Goal: Contribute content

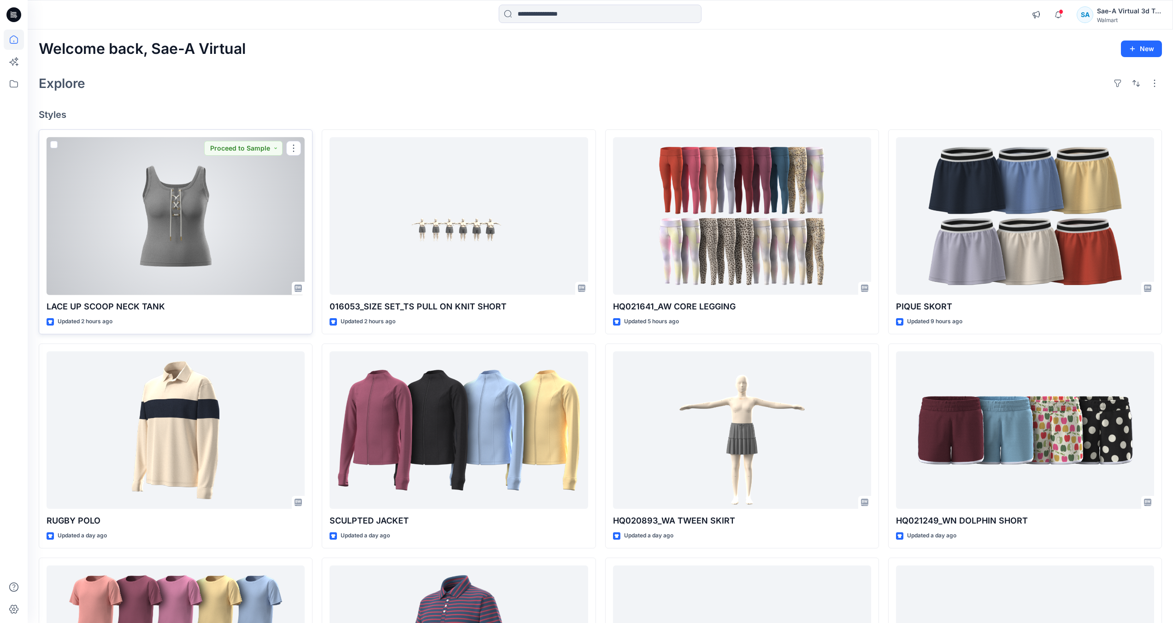
click at [212, 241] on div at bounding box center [176, 216] width 258 height 158
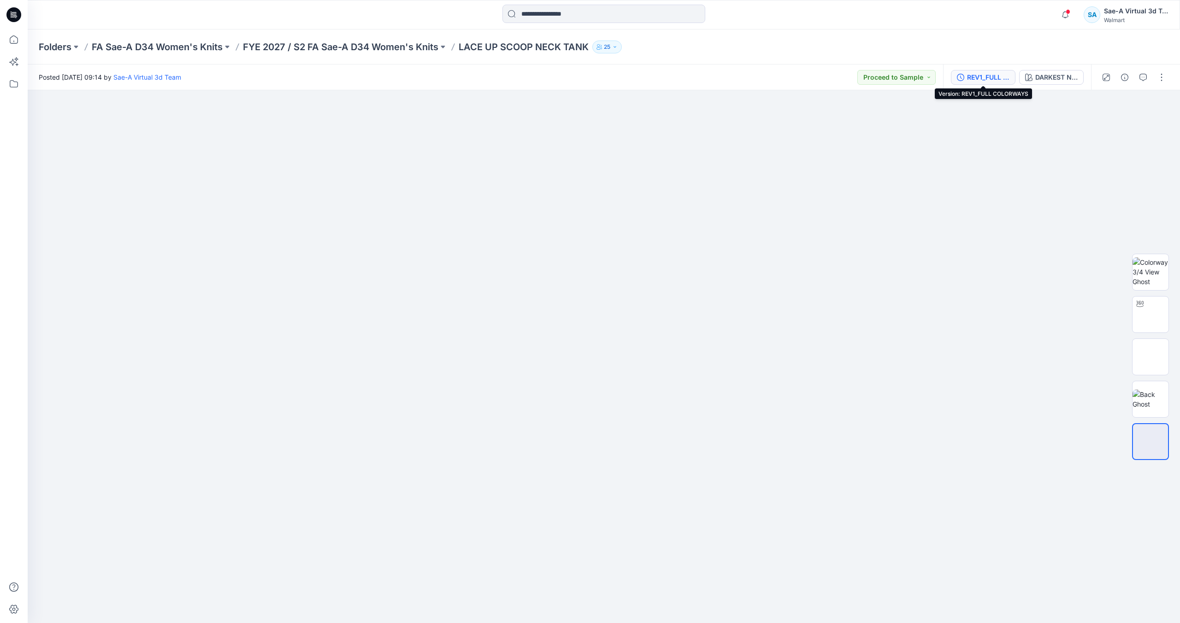
click at [976, 74] on div "REV1_FULL COLORWAYS" at bounding box center [988, 77] width 42 height 10
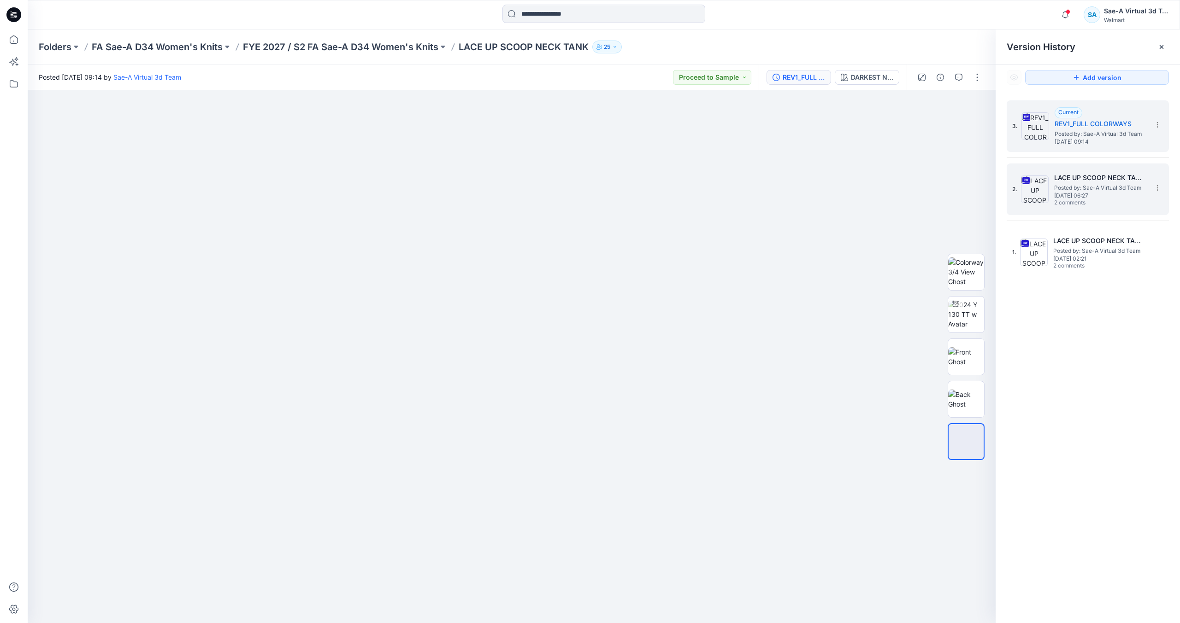
click at [1068, 193] on span "[DATE] 06:27" at bounding box center [1100, 196] width 92 height 6
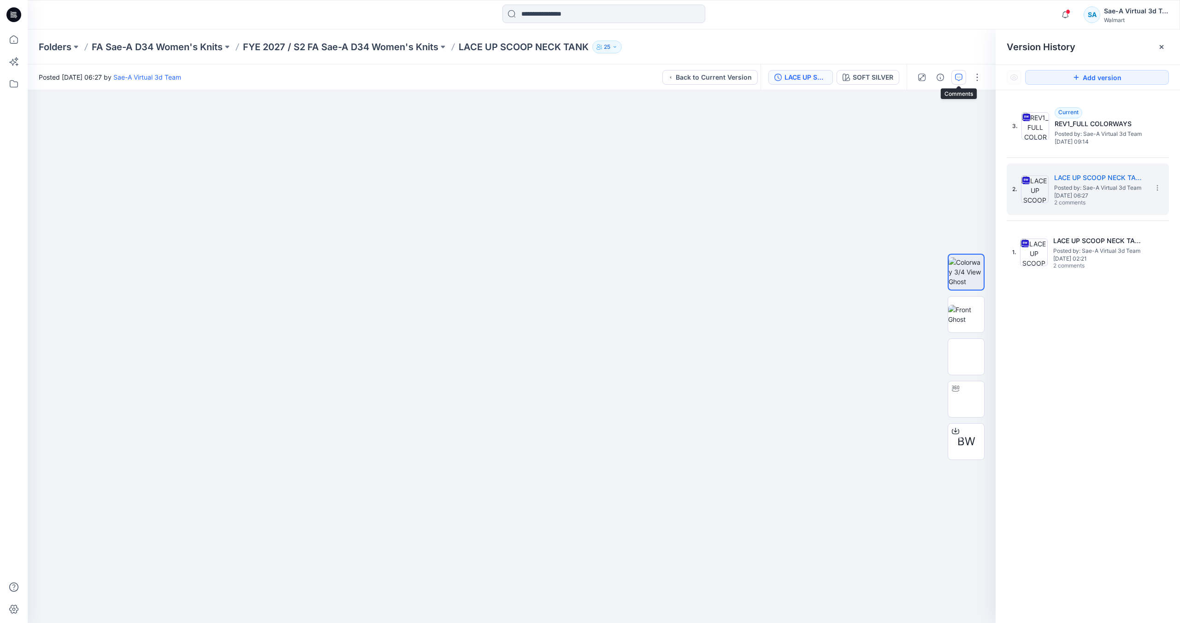
click at [957, 83] on button "button" at bounding box center [958, 77] width 15 height 15
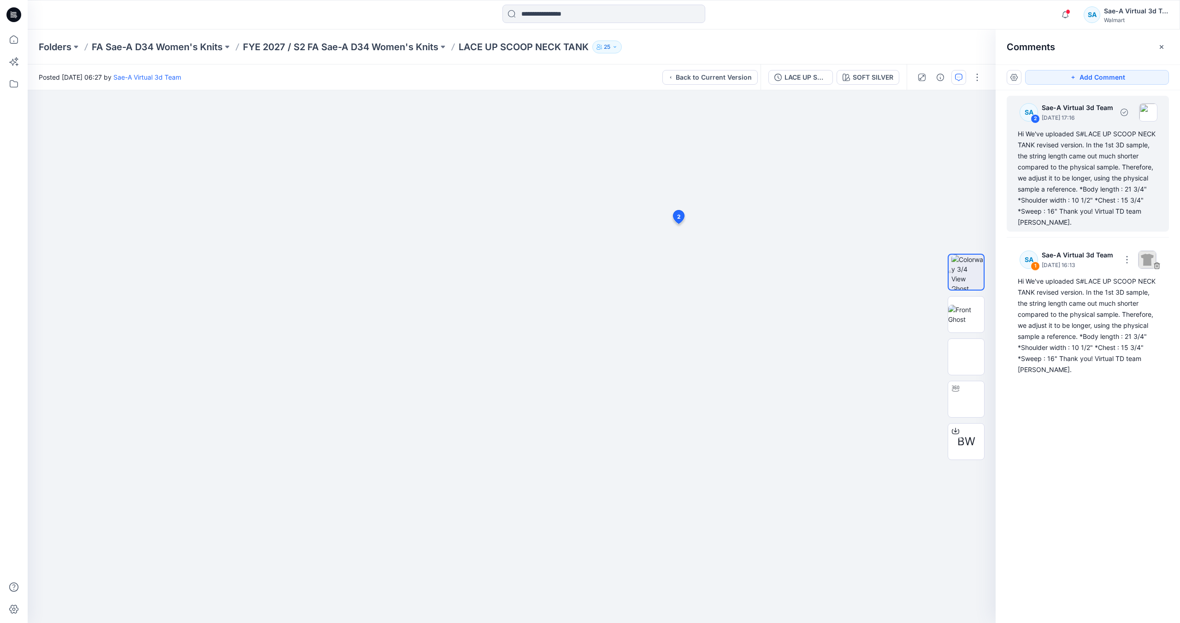
click at [1107, 214] on div "Hi We've uploaded S#LACE UP SCOOP NECK TANK revised version. In the 1st 3D samp…" at bounding box center [1087, 179] width 140 height 100
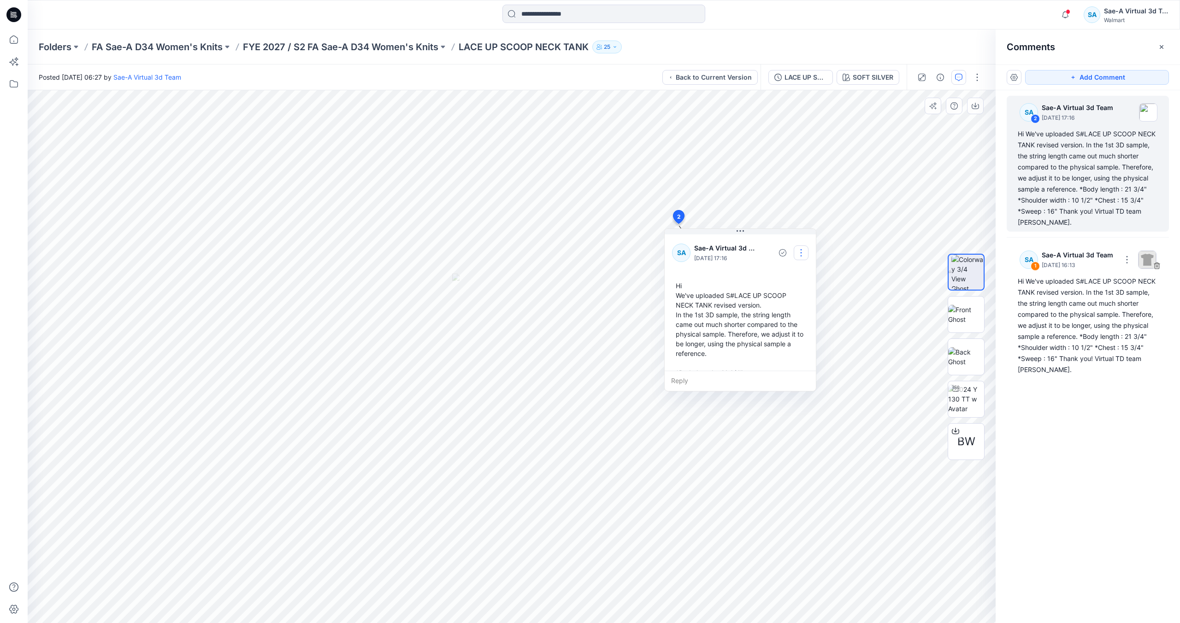
click at [805, 253] on button "button" at bounding box center [800, 253] width 15 height 15
click at [802, 273] on p "Edit comment" at bounding box center [802, 275] width 41 height 10
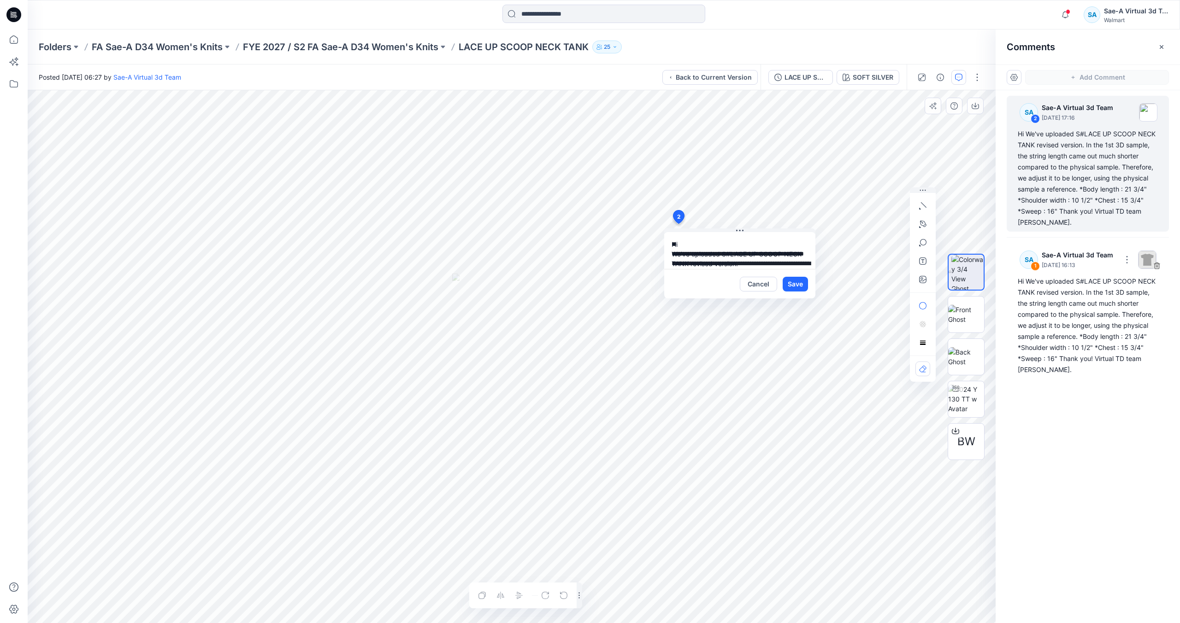
scroll to position [123, 0]
click at [765, 288] on button "Cancel" at bounding box center [758, 284] width 37 height 15
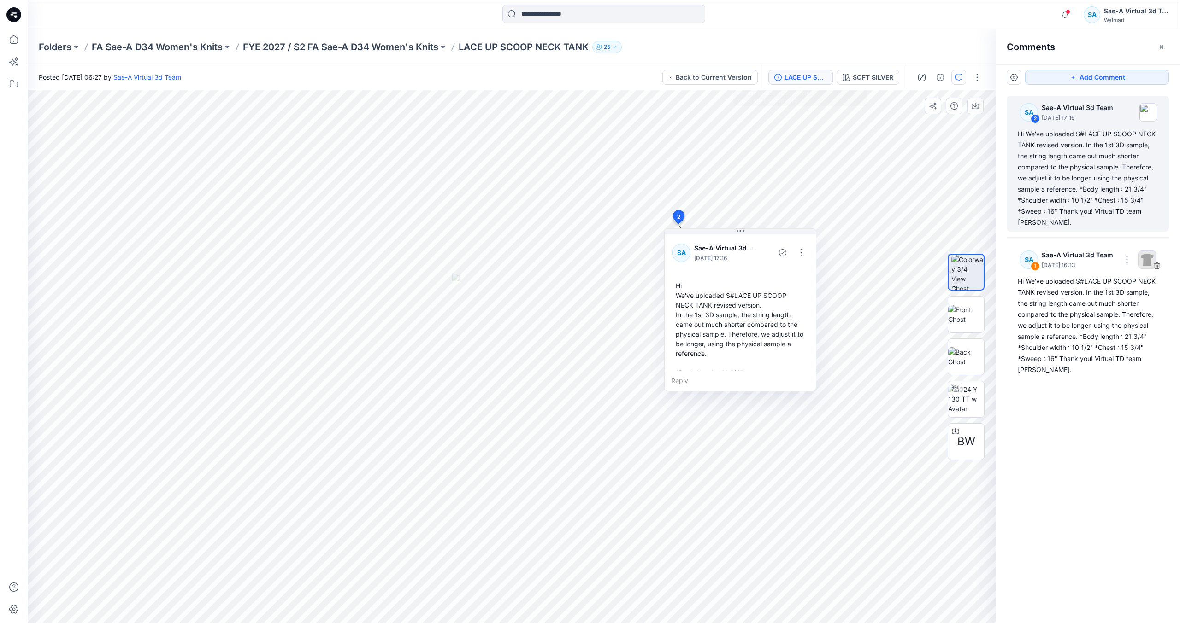
click at [799, 77] on div "LACE UP SCOOP NECK TANK_REV1_SOFTSILVER" at bounding box center [805, 77] width 42 height 10
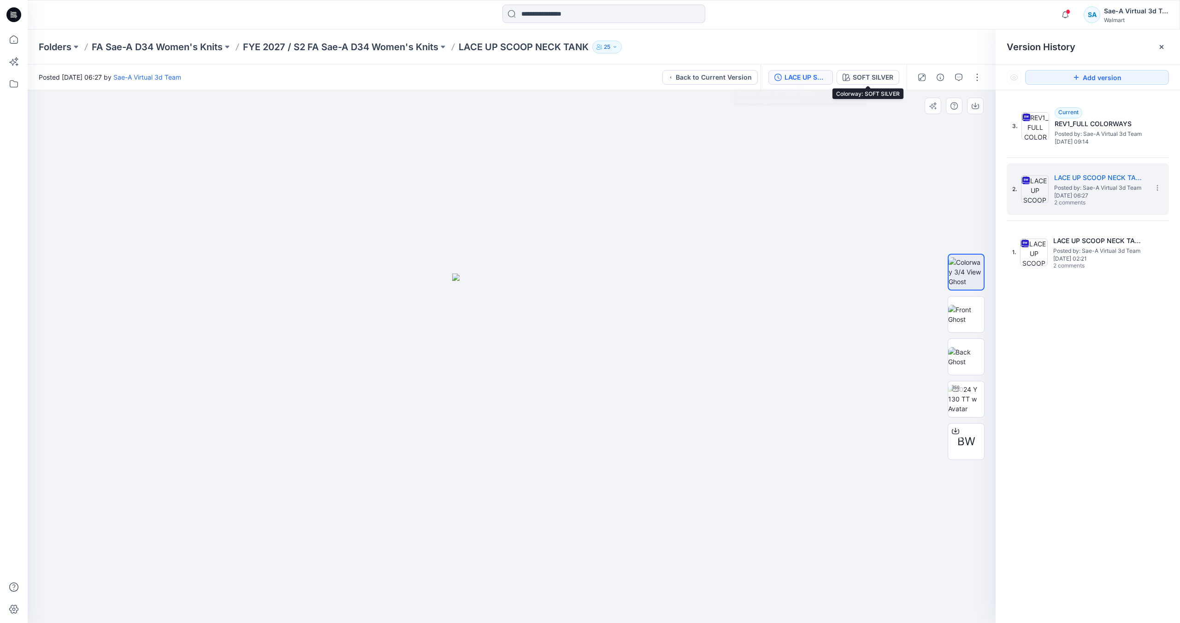
click at [802, 74] on div "LACE UP SCOOP NECK TANK_REV1_SOFTSILVER" at bounding box center [805, 77] width 42 height 10
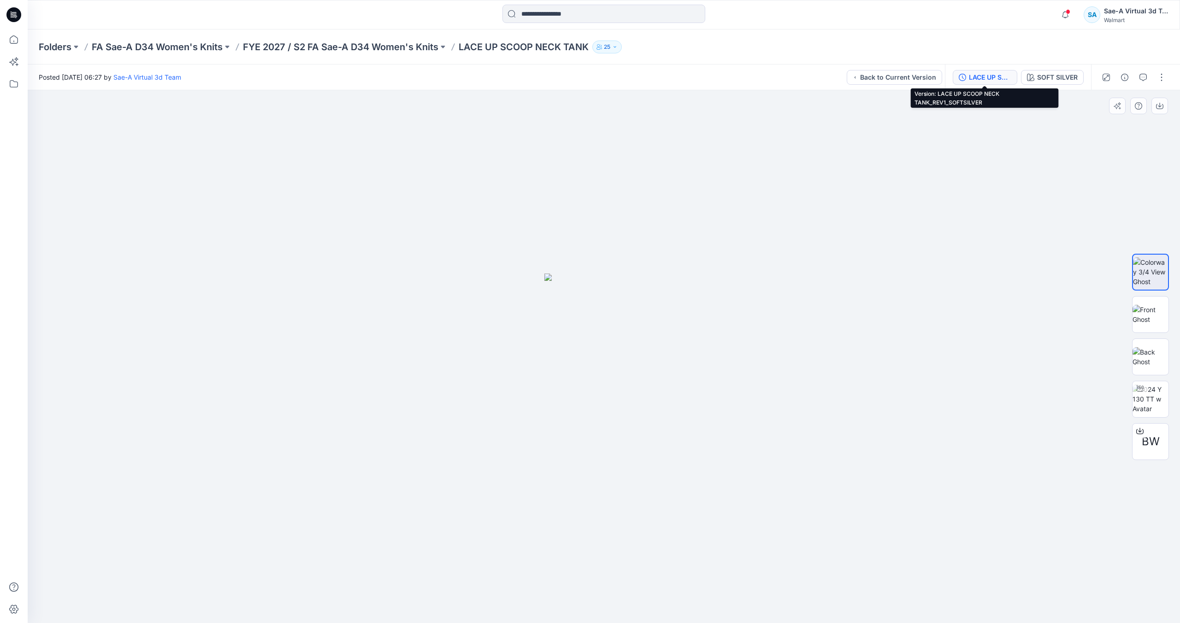
click at [980, 80] on div "LACE UP SCOOP NECK TANK_REV1_SOFTSILVER" at bounding box center [990, 77] width 42 height 10
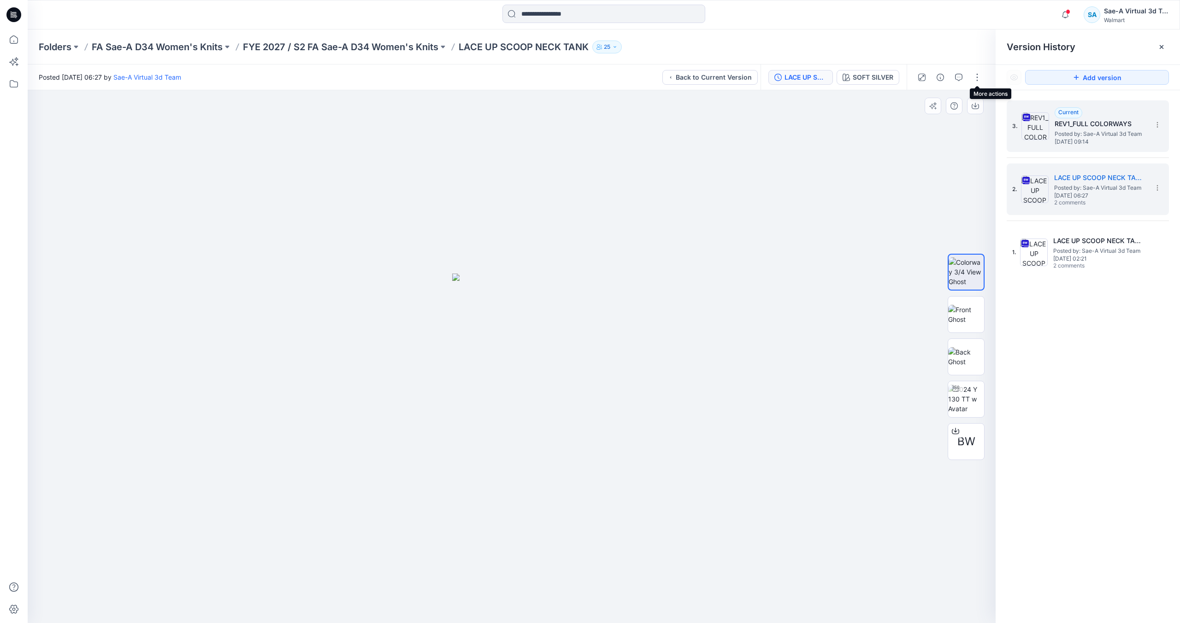
click at [1076, 124] on h5 "REV1_FULL COLORWAYS" at bounding box center [1100, 123] width 92 height 11
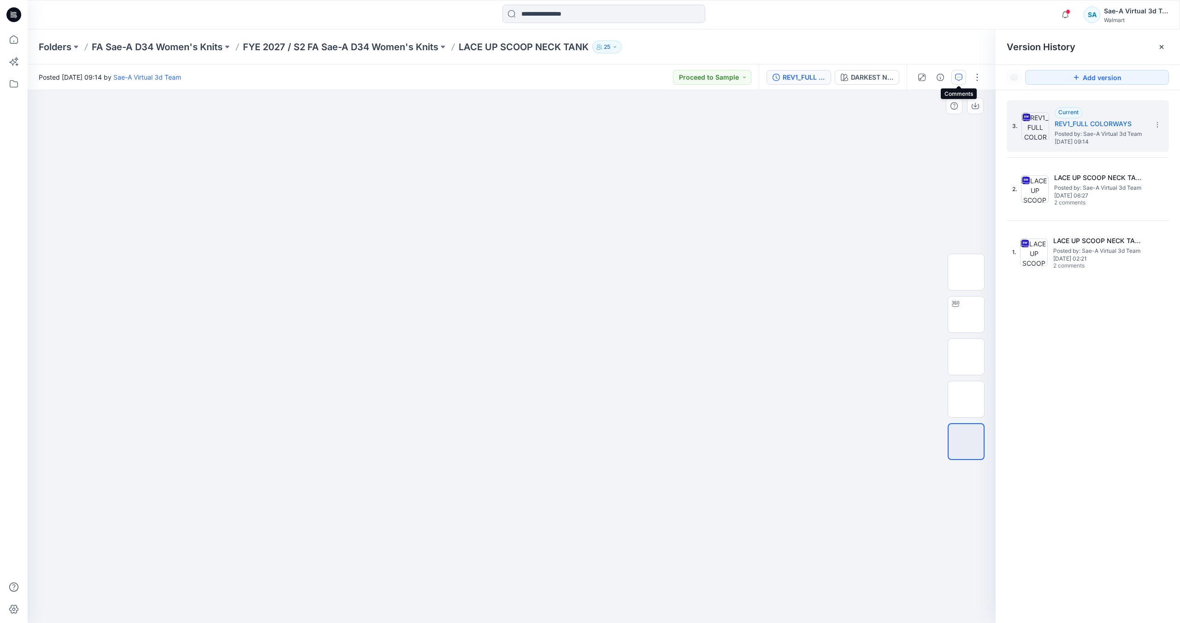
click at [961, 79] on icon "button" at bounding box center [958, 77] width 7 height 7
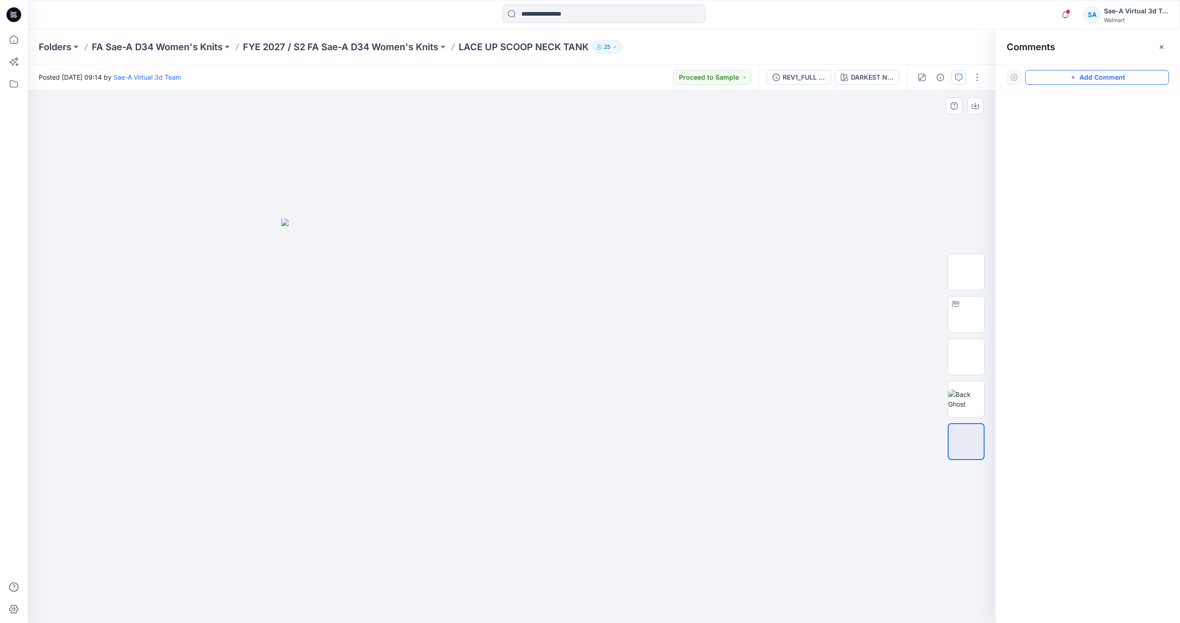
click at [1060, 74] on button "Add Comment" at bounding box center [1097, 77] width 144 height 15
click at [622, 168] on div "1" at bounding box center [512, 356] width 968 height 533
type textarea "**********"
click at [737, 227] on button "Post" at bounding box center [739, 228] width 25 height 15
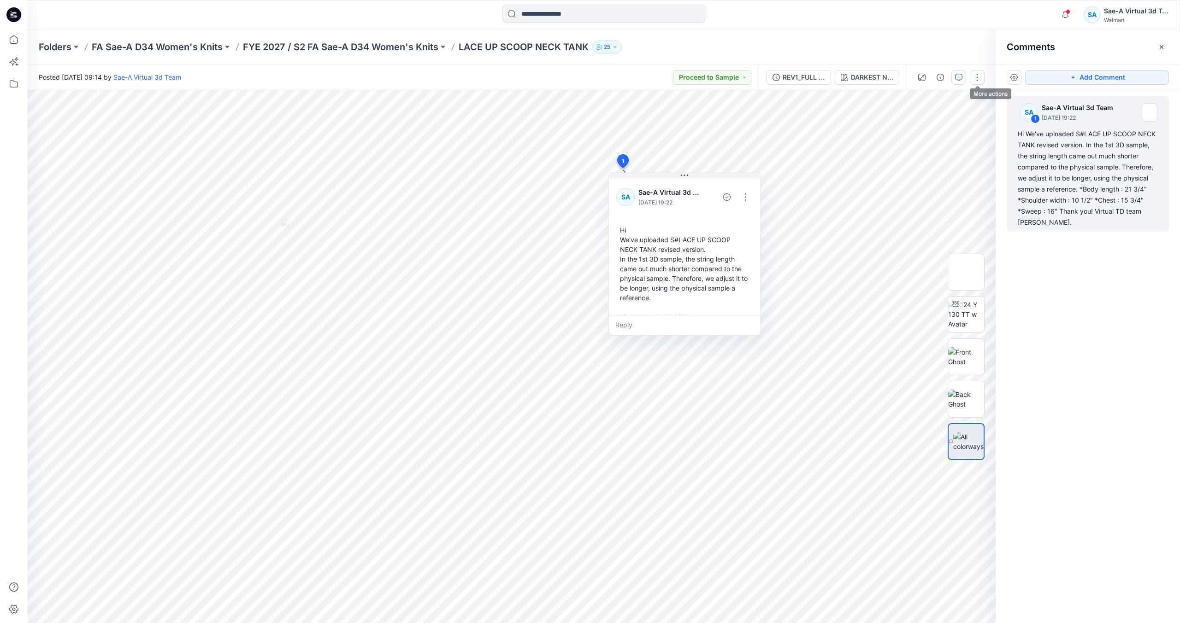
click at [981, 75] on button "button" at bounding box center [976, 77] width 15 height 15
click at [945, 121] on button "Edit" at bounding box center [938, 124] width 85 height 17
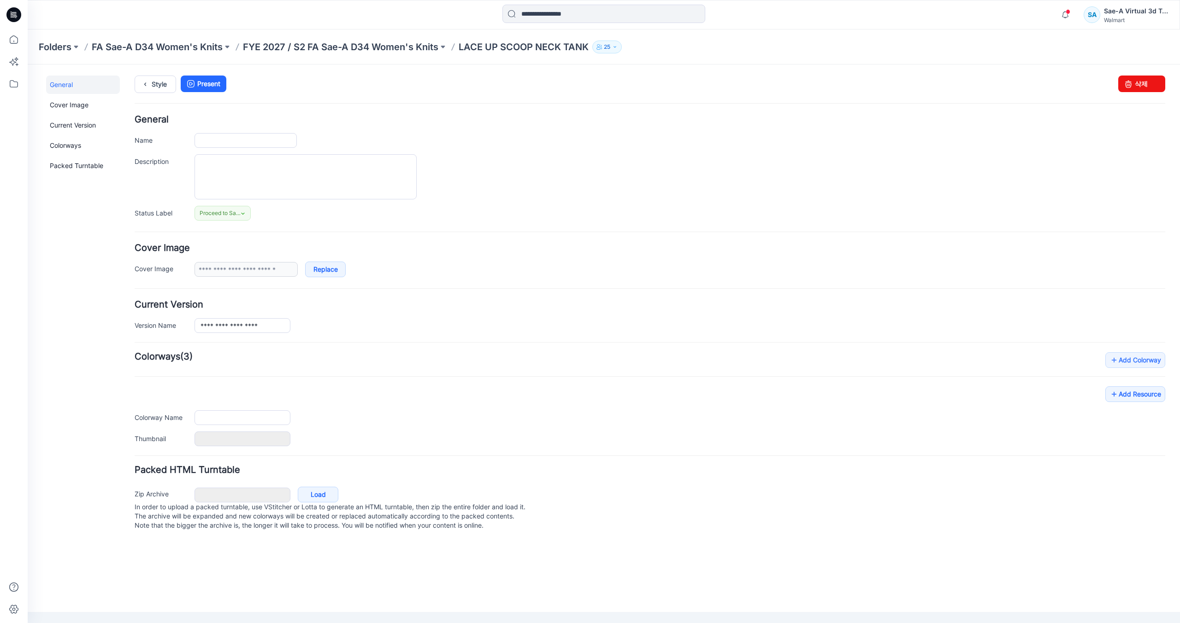
type input "**********"
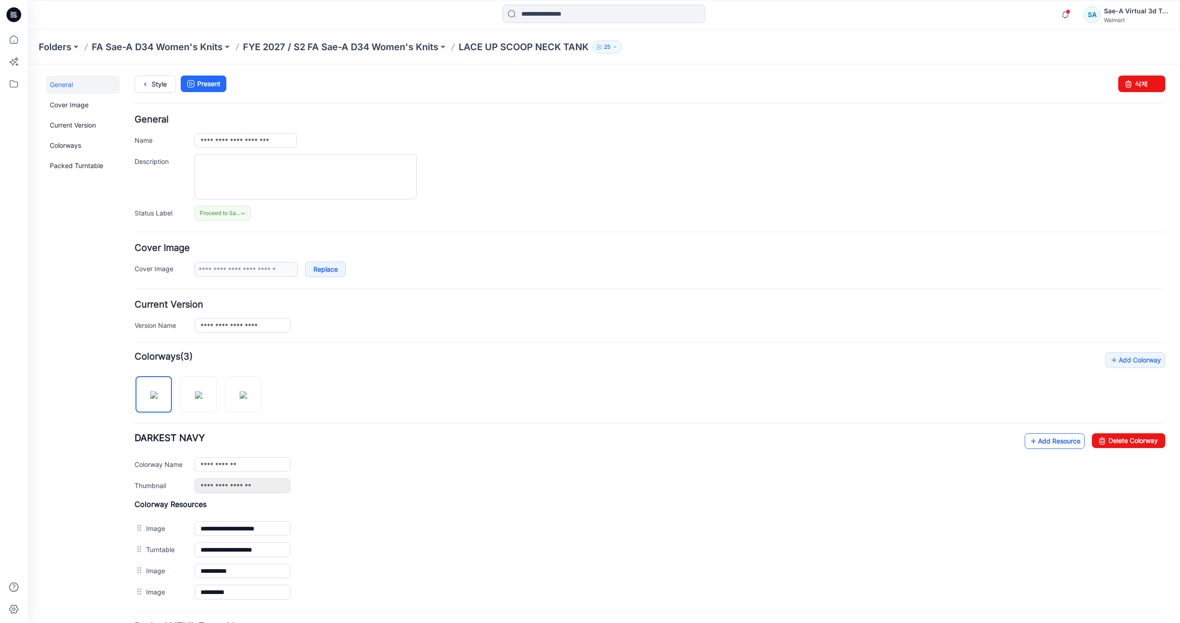
click at [1059, 448] on link "Add Resource" at bounding box center [1054, 442] width 60 height 16
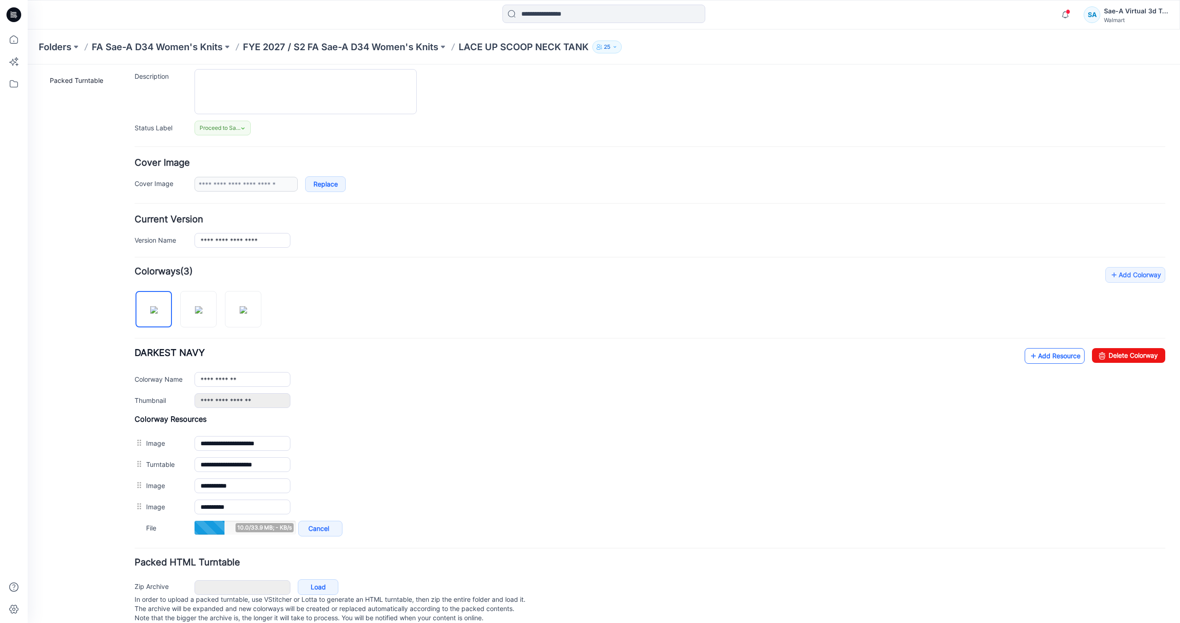
click at [1043, 361] on link "Add Resource" at bounding box center [1054, 356] width 60 height 16
click at [1041, 357] on link "Add Resource" at bounding box center [1054, 356] width 60 height 16
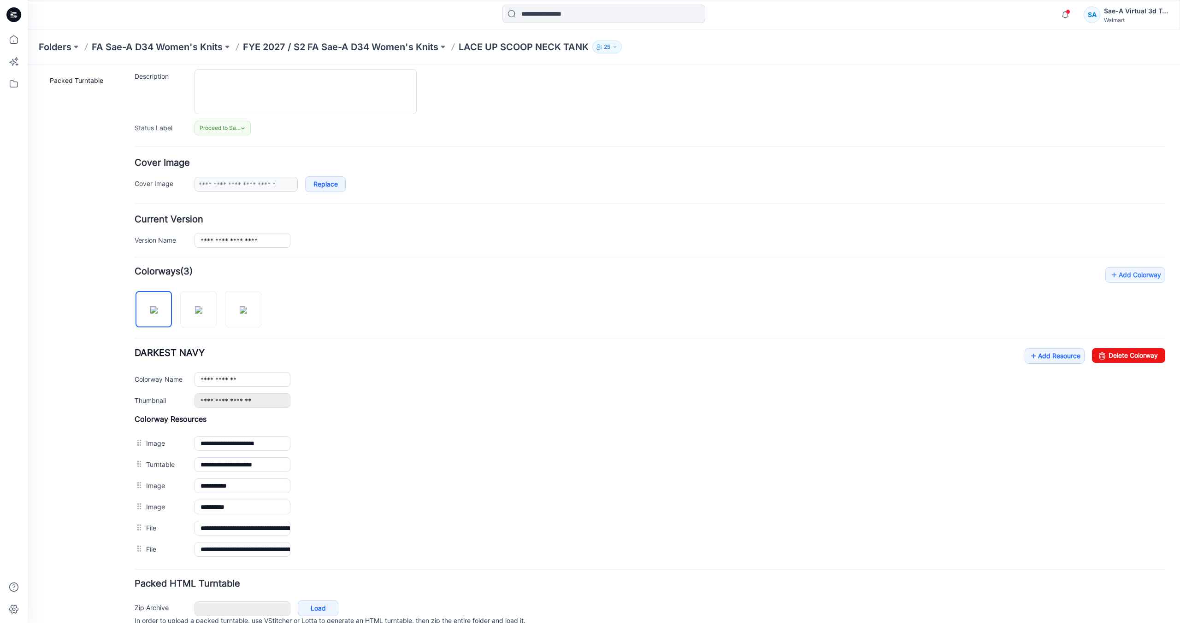
click at [16, 20] on icon at bounding box center [13, 14] width 15 height 15
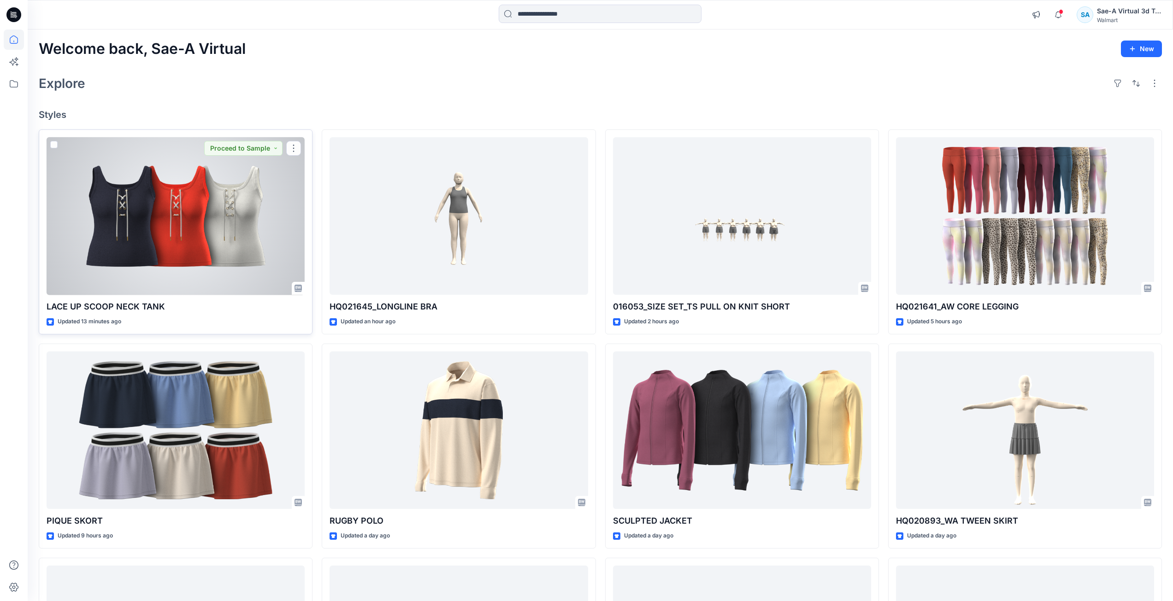
click at [204, 259] on div at bounding box center [176, 216] width 258 height 158
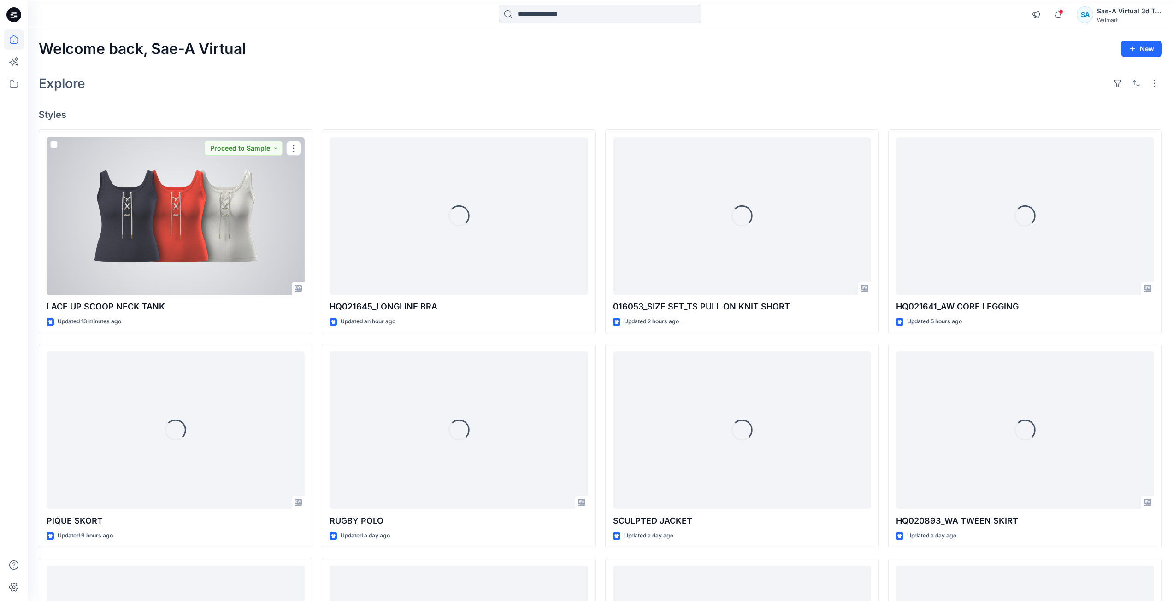
click at [150, 257] on div at bounding box center [176, 216] width 258 height 158
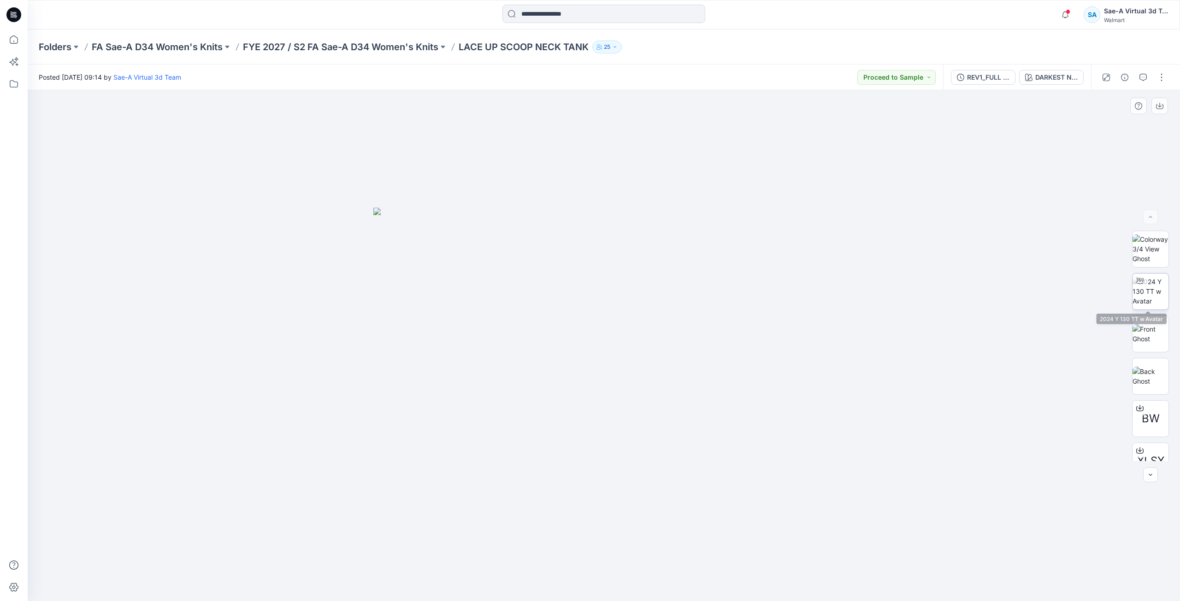
click at [1150, 302] on img at bounding box center [1150, 291] width 36 height 29
